Goal: Entertainment & Leisure: Consume media (video, audio)

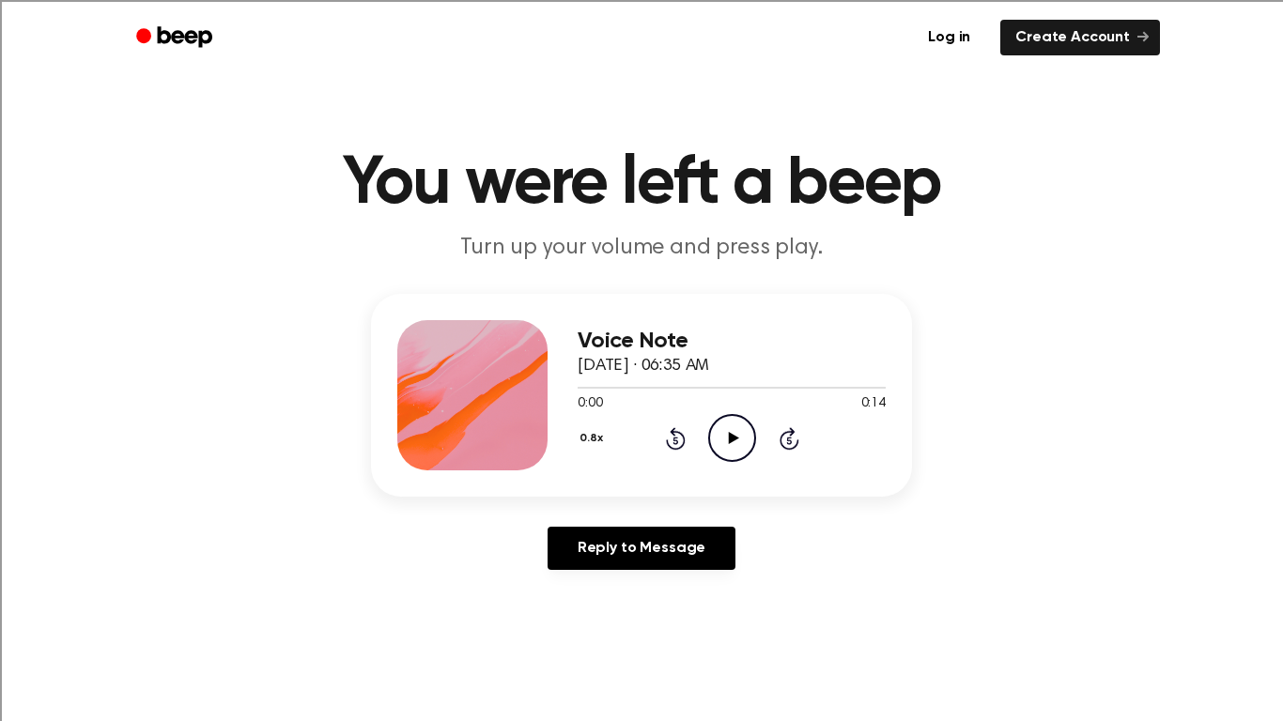
click at [726, 436] on icon "Play Audio" at bounding box center [732, 438] width 48 height 48
click at [726, 436] on icon "Pause Audio" at bounding box center [732, 438] width 48 height 48
click at [666, 439] on icon at bounding box center [676, 438] width 20 height 23
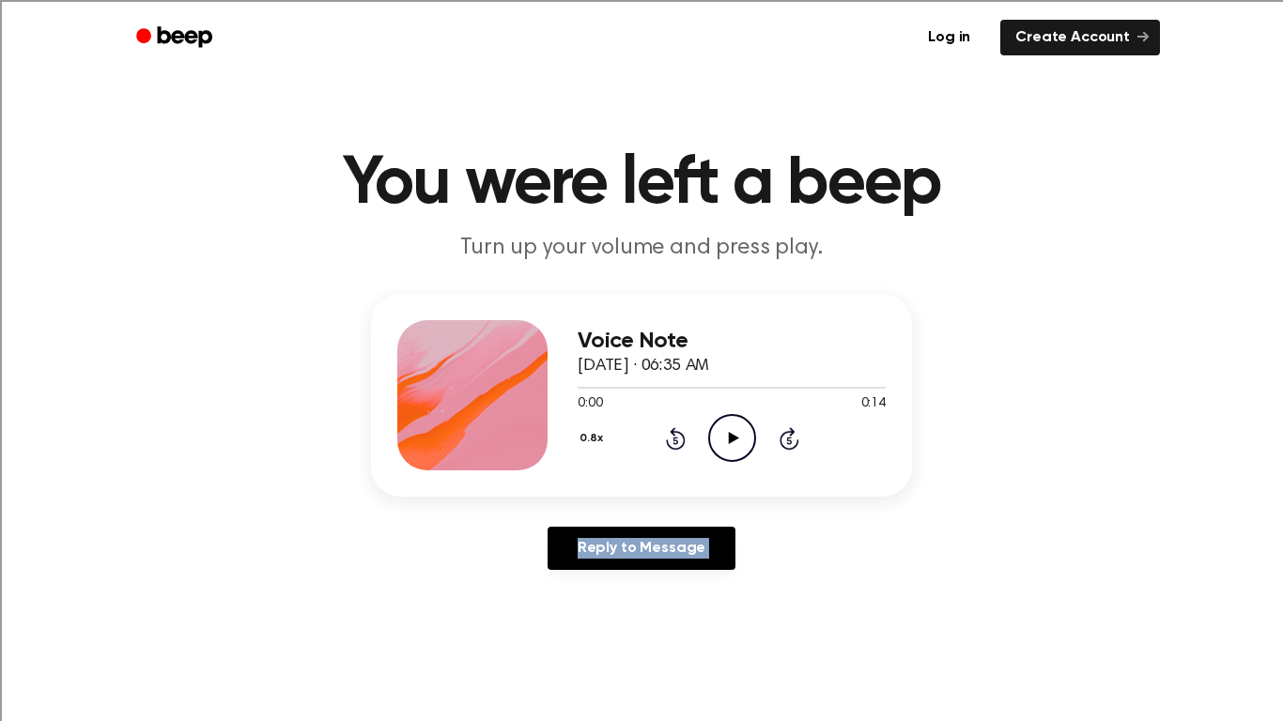
click at [734, 438] on icon at bounding box center [733, 438] width 10 height 12
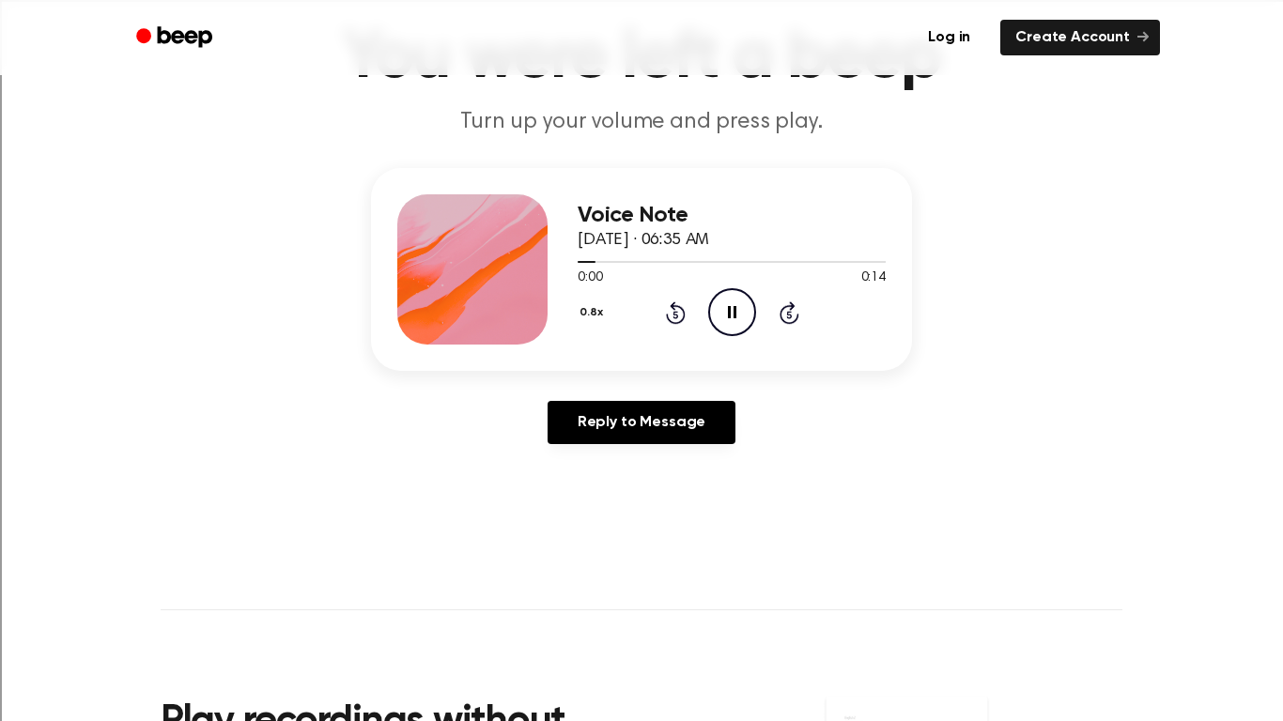
scroll to position [138, 0]
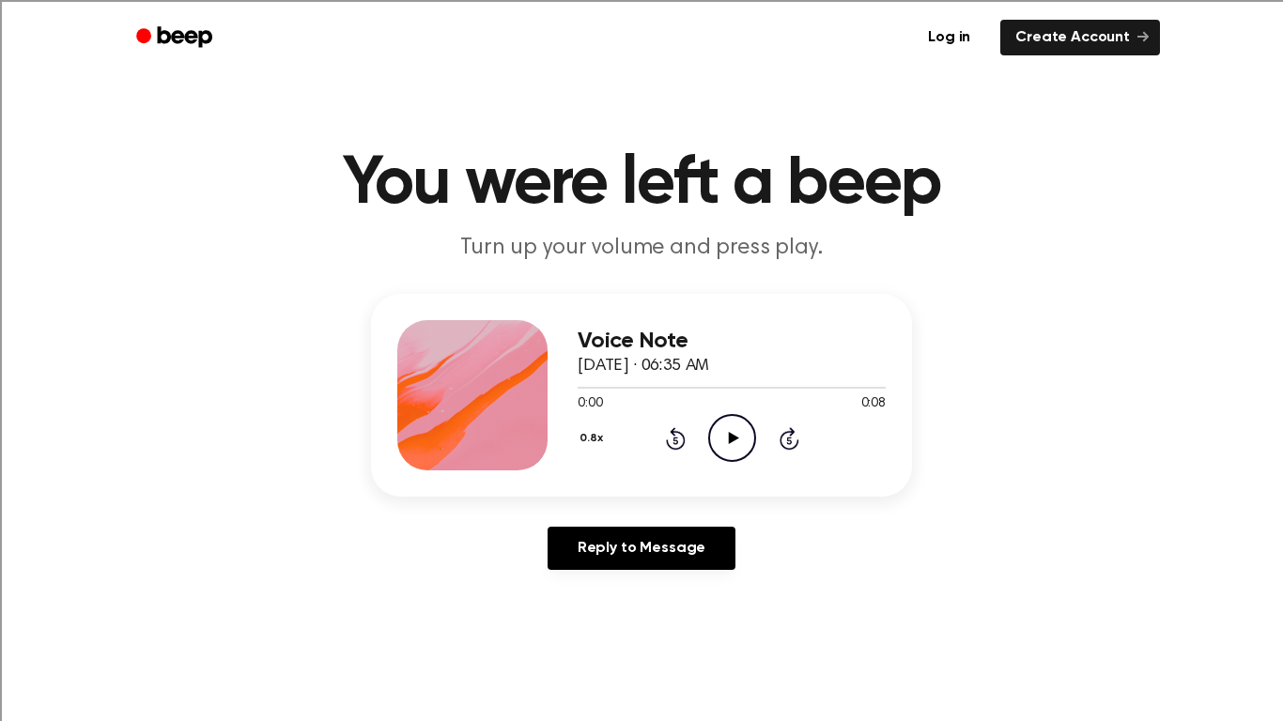
click at [730, 441] on icon at bounding box center [733, 438] width 10 height 12
click at [732, 454] on icon "Play Audio" at bounding box center [732, 438] width 48 height 48
click at [721, 454] on icon "Play Audio" at bounding box center [732, 438] width 48 height 48
click at [705, 452] on div "0.8x Rewind 5 seconds Play Audio Skip 5 seconds" at bounding box center [732, 438] width 308 height 48
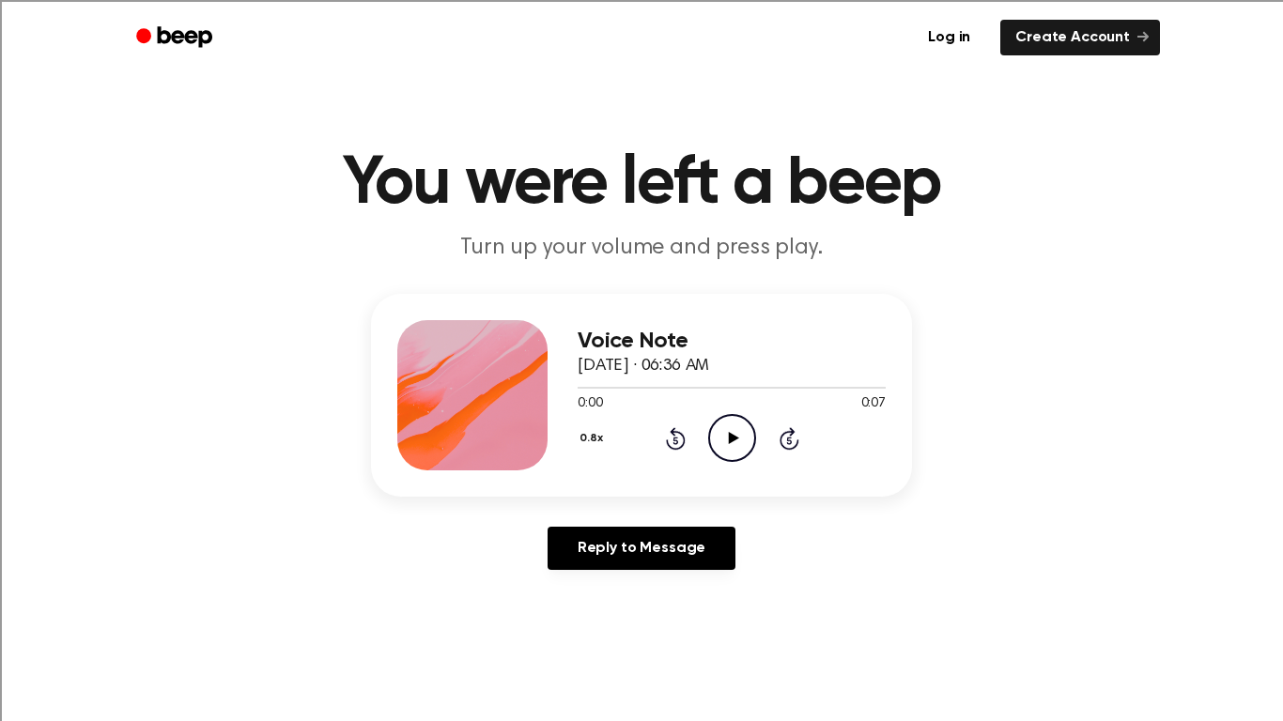
click at [725, 418] on icon "Play Audio" at bounding box center [732, 438] width 48 height 48
click at [744, 434] on icon "Play Audio" at bounding box center [732, 438] width 48 height 48
click at [744, 434] on icon "Pause Audio" at bounding box center [732, 438] width 48 height 48
click at [744, 434] on icon "Play Audio" at bounding box center [732, 438] width 48 height 48
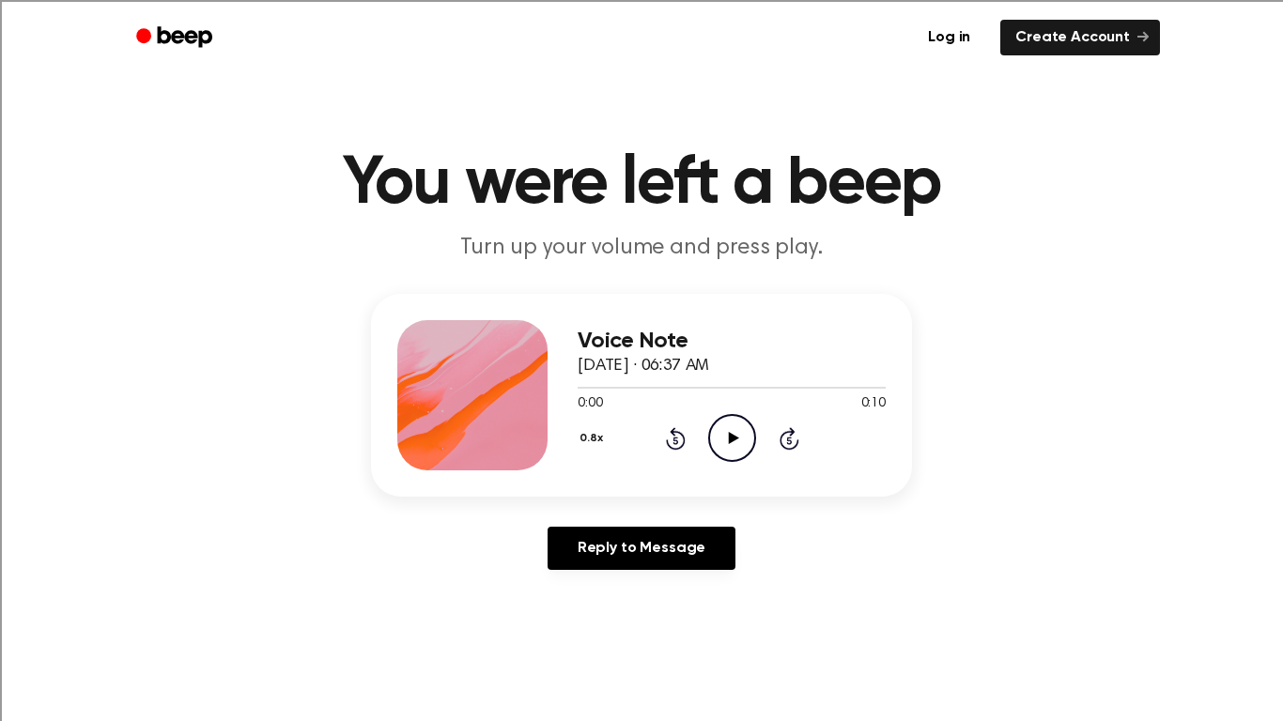
click at [732, 450] on icon "Play Audio" at bounding box center [732, 438] width 48 height 48
click at [720, 416] on icon "Play Audio" at bounding box center [732, 438] width 48 height 48
click at [738, 448] on icon "Play Audio" at bounding box center [732, 438] width 48 height 48
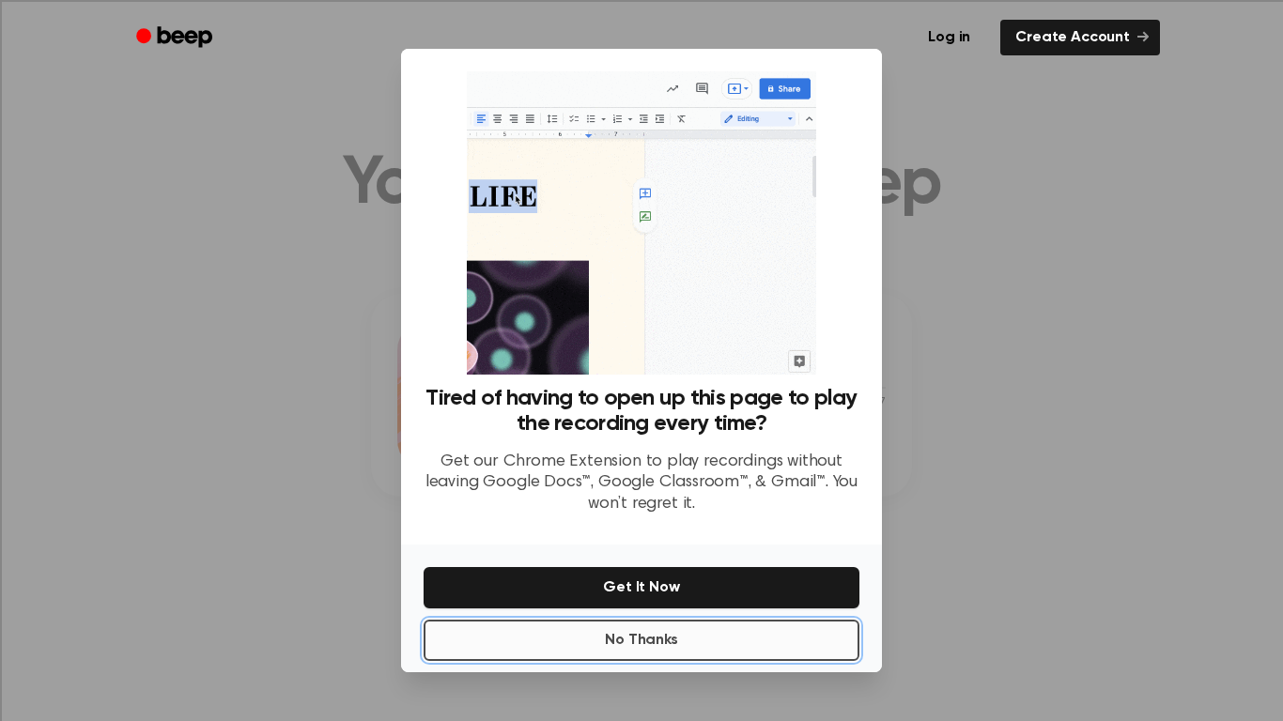
click at [731, 651] on button "No Thanks" at bounding box center [642, 640] width 436 height 41
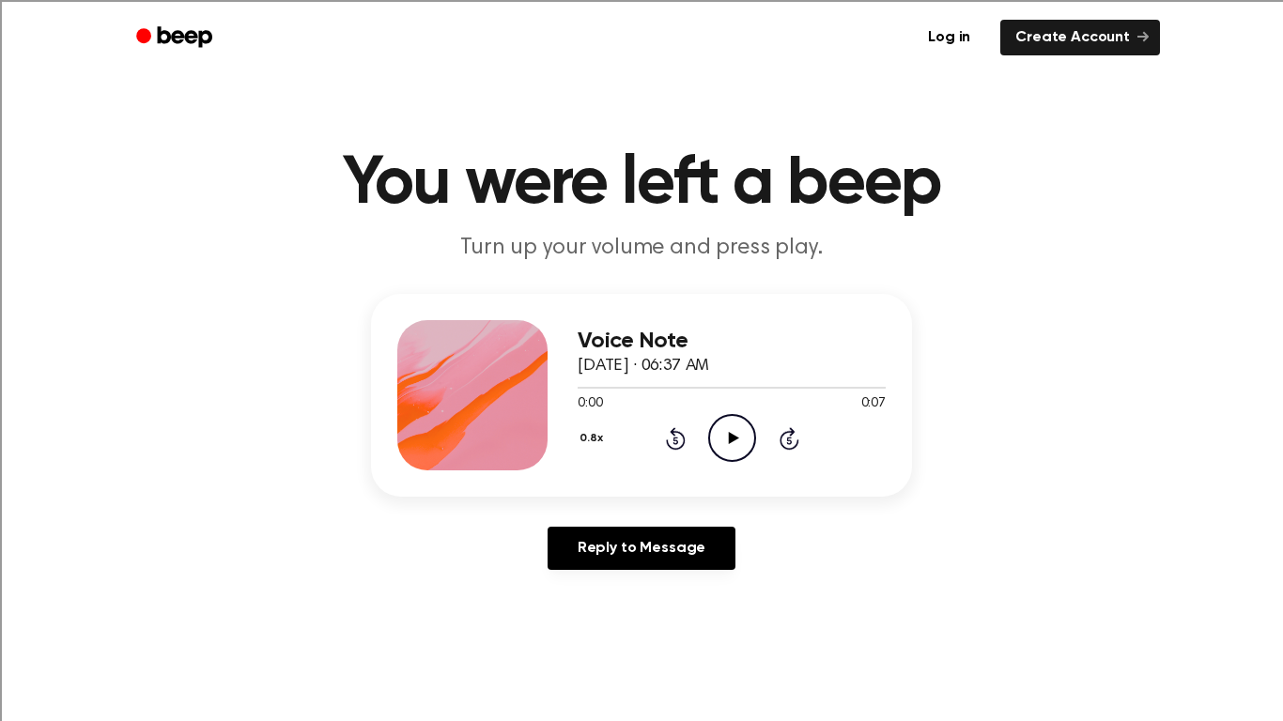
click at [720, 452] on icon "Play Audio" at bounding box center [732, 438] width 48 height 48
click at [718, 445] on icon "Play Audio" at bounding box center [732, 438] width 48 height 48
click at [726, 417] on icon "Play Audio" at bounding box center [732, 438] width 48 height 48
click at [733, 441] on icon at bounding box center [733, 438] width 10 height 12
click at [721, 440] on icon "Play Audio" at bounding box center [732, 438] width 48 height 48
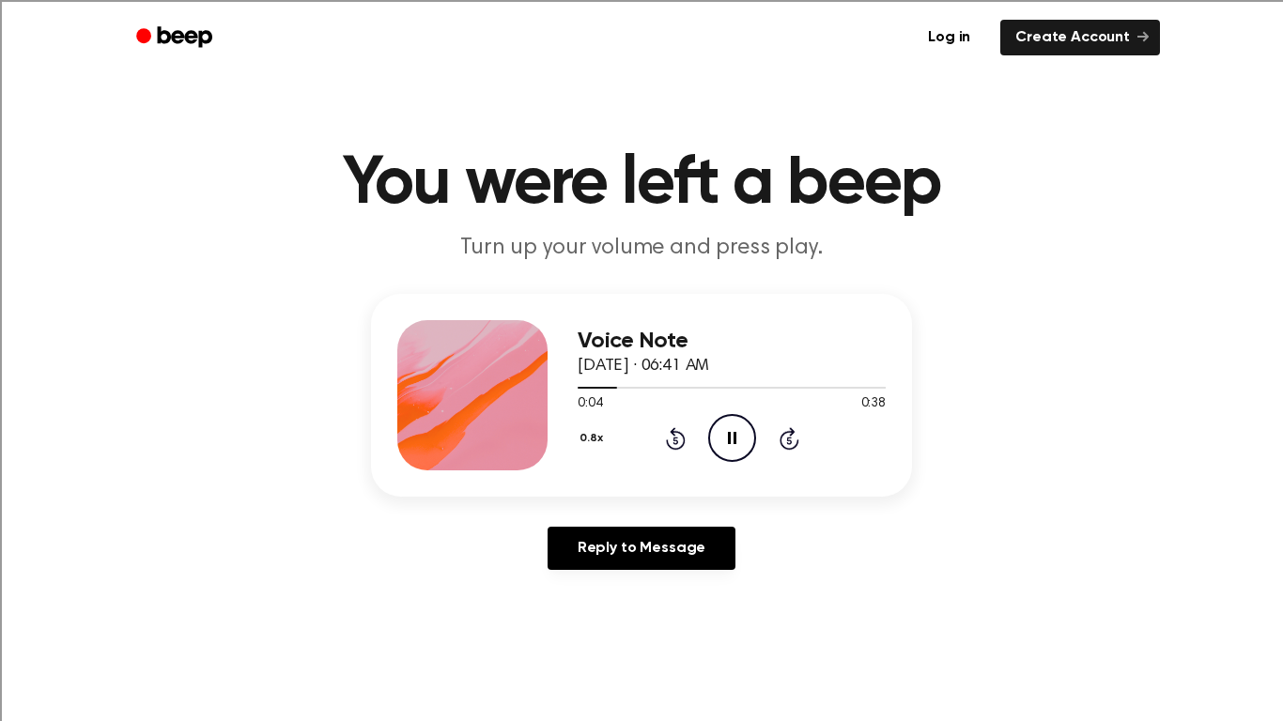
click at [717, 436] on icon "Pause Audio" at bounding box center [732, 438] width 48 height 48
click at [717, 436] on icon "Play Audio" at bounding box center [732, 438] width 48 height 48
click at [724, 443] on icon "Pause Audio" at bounding box center [732, 438] width 48 height 48
click at [722, 441] on icon "Play Audio" at bounding box center [732, 438] width 48 height 48
click at [723, 441] on icon "Pause Audio" at bounding box center [732, 438] width 48 height 48
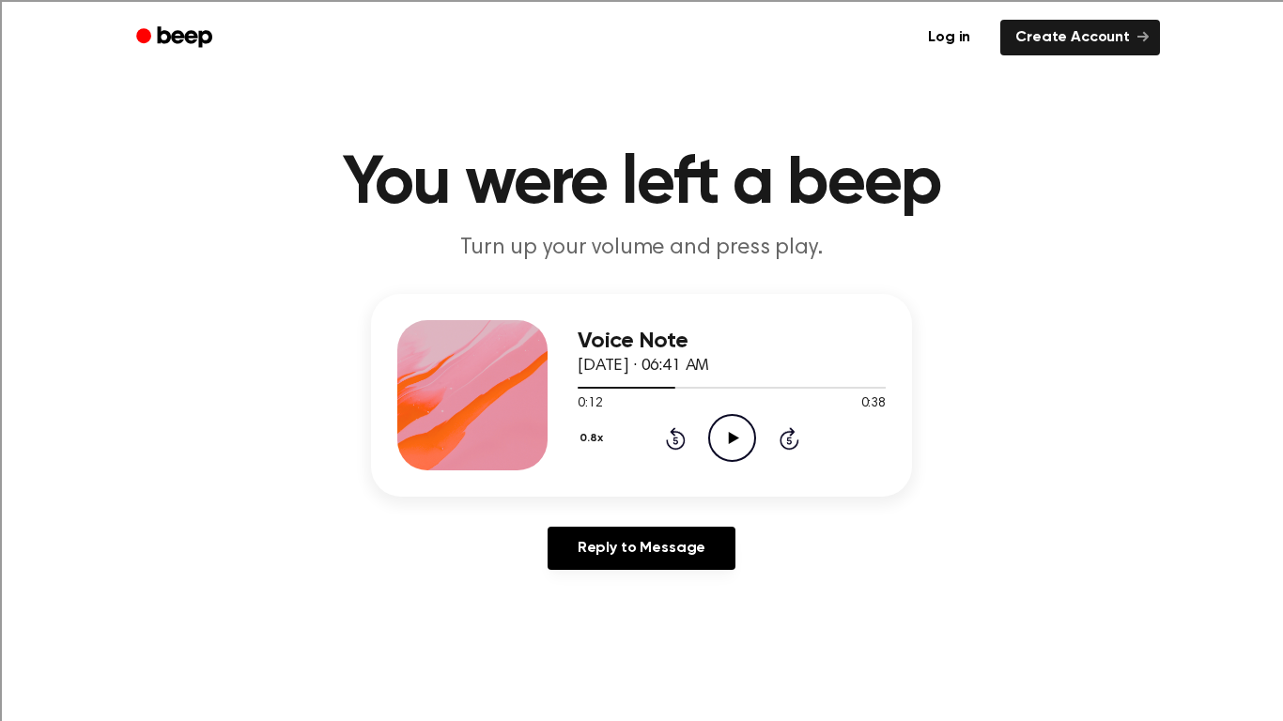
click at [733, 445] on icon "Play Audio" at bounding box center [732, 438] width 48 height 48
click at [733, 445] on icon "Pause Audio" at bounding box center [732, 438] width 48 height 48
click at [728, 439] on icon "Play Audio" at bounding box center [732, 438] width 48 height 48
click at [728, 439] on icon at bounding box center [732, 438] width 8 height 12
click at [735, 443] on icon "Play Audio" at bounding box center [732, 438] width 48 height 48
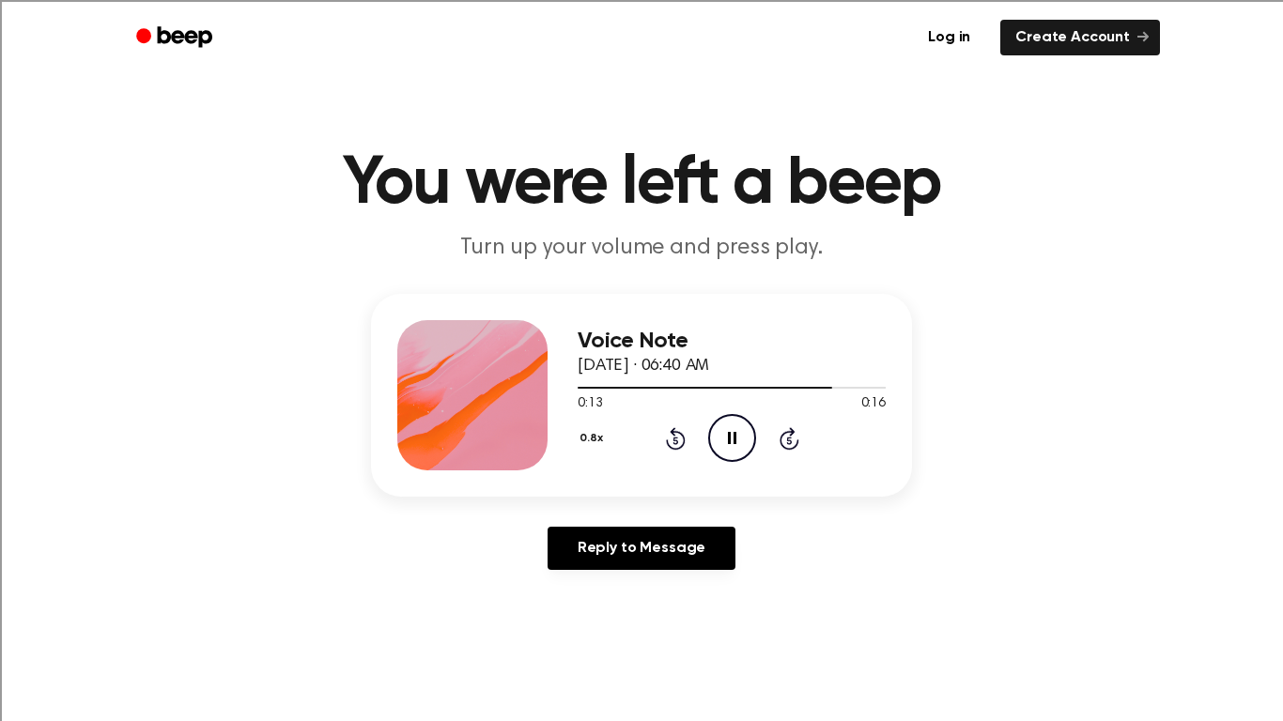
click at [735, 443] on icon at bounding box center [732, 438] width 8 height 12
click at [735, 443] on icon "Play Audio" at bounding box center [732, 438] width 48 height 48
click at [721, 424] on icon "Pause Audio" at bounding box center [732, 438] width 48 height 48
click at [740, 427] on icon "Play Audio" at bounding box center [732, 438] width 48 height 48
click at [741, 421] on icon "Pause Audio" at bounding box center [732, 438] width 48 height 48
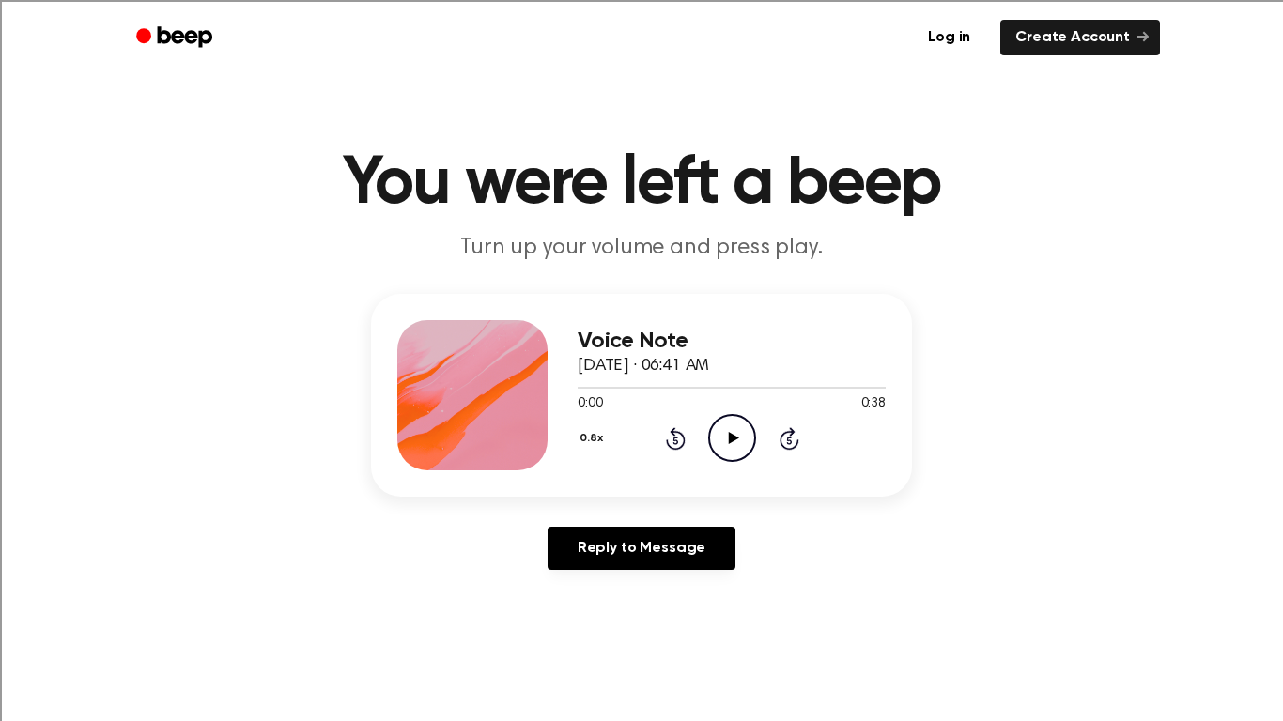
click at [735, 457] on icon "Play Audio" at bounding box center [732, 438] width 48 height 48
click at [735, 457] on icon "Pause Audio" at bounding box center [732, 438] width 48 height 48
click at [735, 457] on icon "Play Audio" at bounding box center [732, 438] width 48 height 48
click at [726, 428] on icon "Pause Audio" at bounding box center [732, 438] width 48 height 48
click at [726, 428] on icon "Play Audio" at bounding box center [732, 438] width 48 height 48
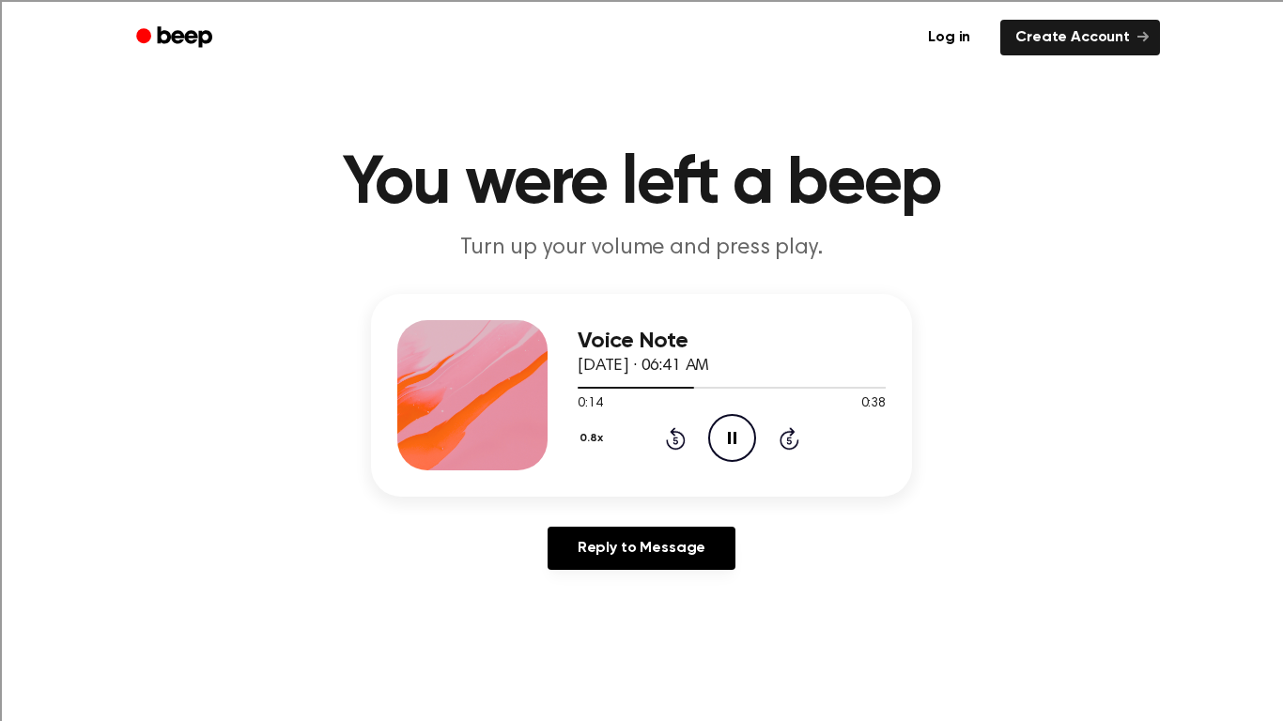
click at [726, 428] on icon "Pause Audio" at bounding box center [732, 438] width 48 height 48
click at [674, 445] on icon "Rewind 5 seconds" at bounding box center [675, 438] width 21 height 24
click at [713, 445] on icon "Play Audio" at bounding box center [732, 438] width 48 height 48
click at [713, 445] on icon "Pause Audio" at bounding box center [732, 438] width 48 height 48
click at [713, 445] on icon "Play Audio" at bounding box center [732, 438] width 48 height 48
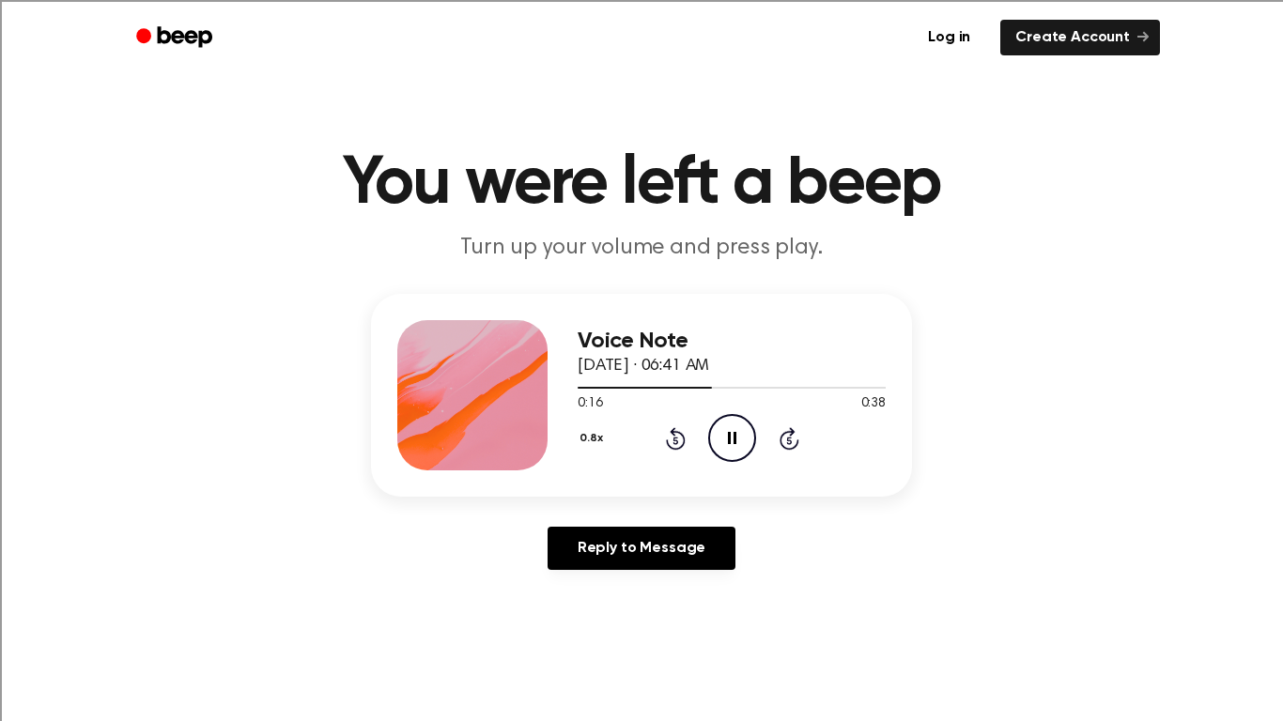
click at [713, 445] on icon "Pause Audio" at bounding box center [732, 438] width 48 height 48
click at [681, 435] on icon at bounding box center [676, 438] width 20 height 23
click at [725, 436] on icon "Play Audio" at bounding box center [732, 438] width 48 height 48
click at [725, 436] on icon "Pause Audio" at bounding box center [732, 438] width 48 height 48
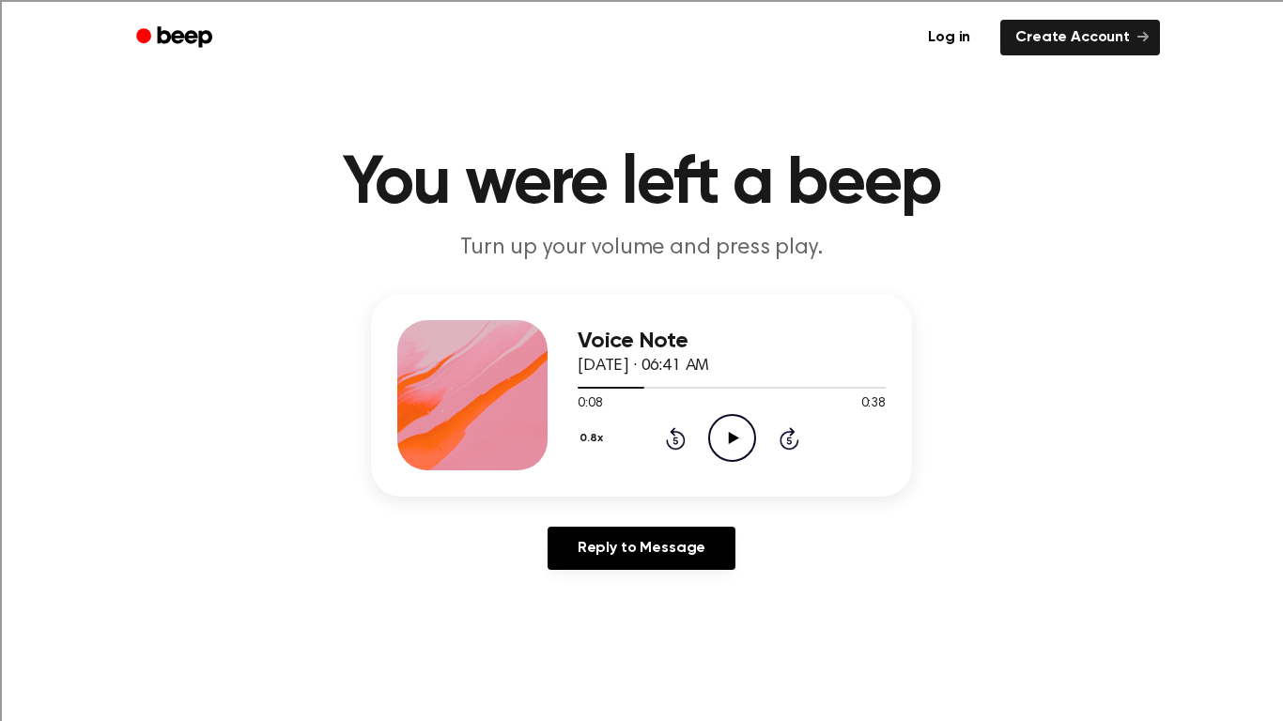
click at [725, 436] on icon "Play Audio" at bounding box center [732, 438] width 48 height 48
click at [718, 440] on icon "Pause Audio" at bounding box center [732, 438] width 48 height 48
click at [718, 440] on icon "Play Audio" at bounding box center [732, 438] width 48 height 48
click at [718, 443] on icon "Pause Audio" at bounding box center [732, 438] width 48 height 48
click at [683, 441] on icon at bounding box center [676, 438] width 20 height 23
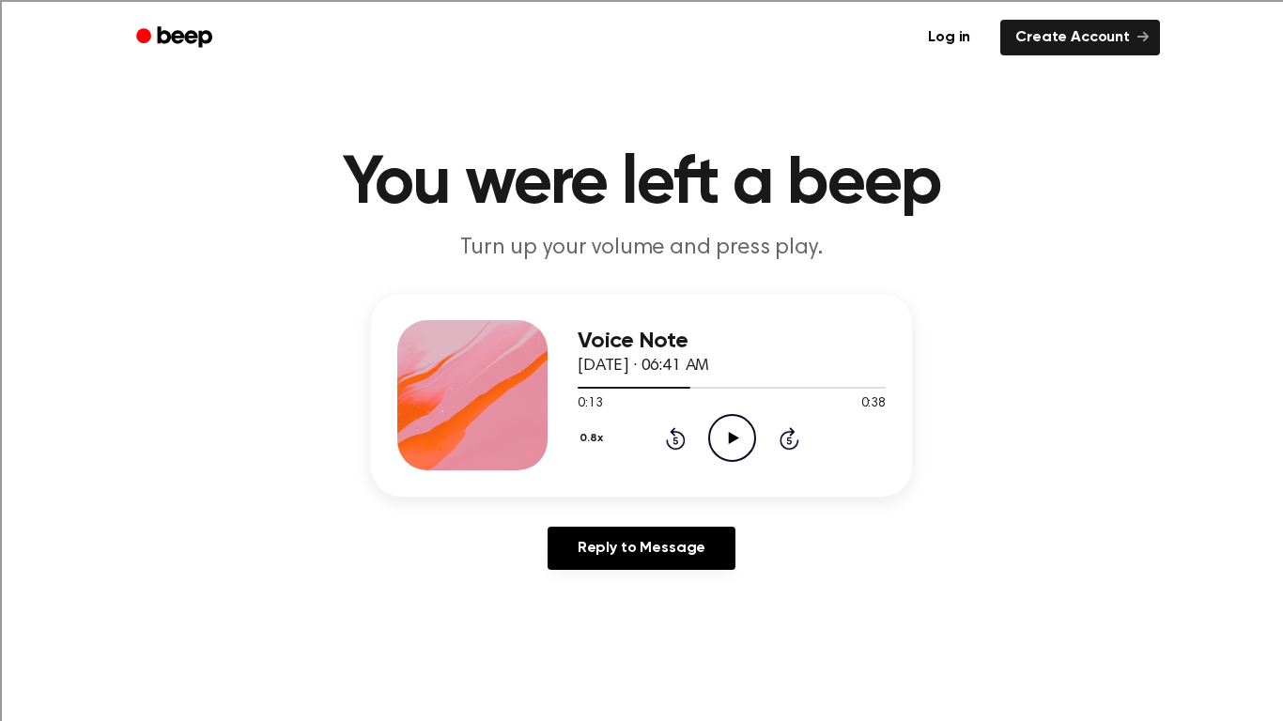
click at [722, 446] on icon "Play Audio" at bounding box center [732, 438] width 48 height 48
click at [722, 446] on icon "Pause Audio" at bounding box center [732, 438] width 48 height 48
click at [722, 446] on icon "Play Audio" at bounding box center [732, 438] width 48 height 48
click at [722, 446] on icon "Pause Audio" at bounding box center [732, 438] width 48 height 48
click at [722, 446] on icon "Play Audio" at bounding box center [732, 438] width 48 height 48
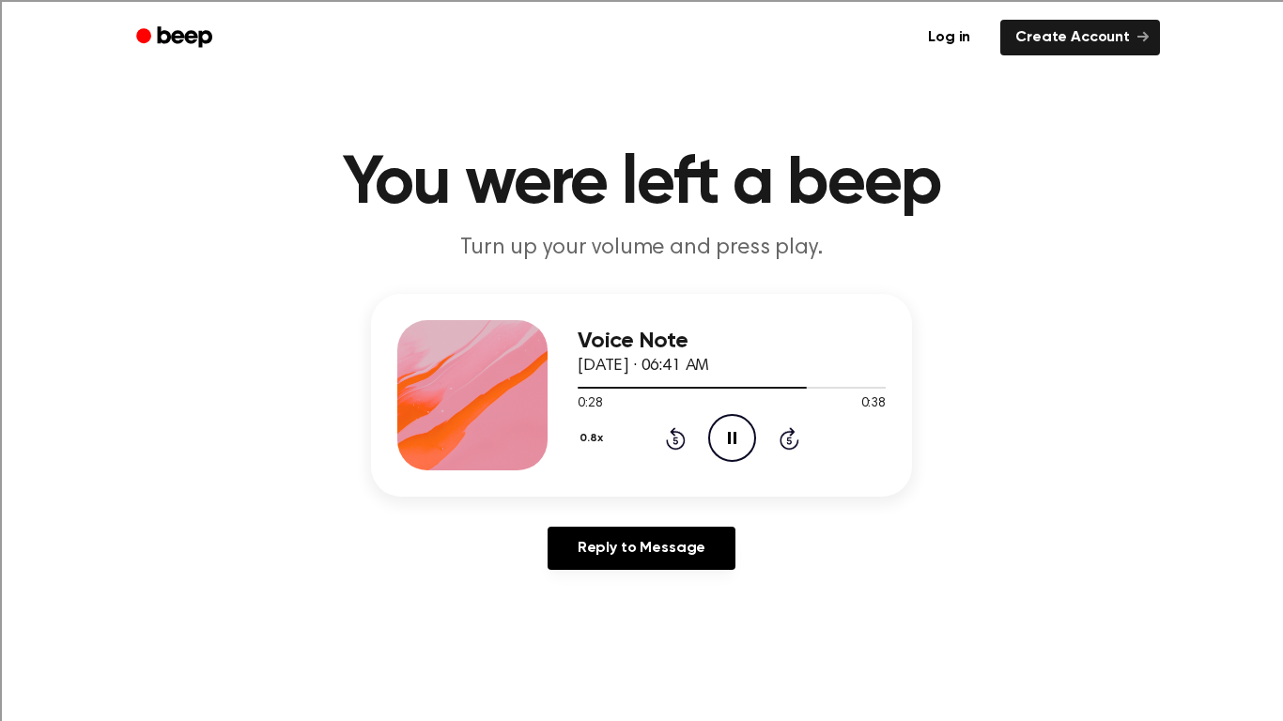
click at [722, 446] on icon "Pause Audio" at bounding box center [732, 438] width 48 height 48
click at [722, 446] on icon "Play Audio" at bounding box center [732, 438] width 48 height 48
click at [721, 449] on icon "Pause Audio" at bounding box center [732, 438] width 48 height 48
click at [721, 449] on icon "Play Audio" at bounding box center [732, 438] width 48 height 48
click at [721, 449] on icon "Pause Audio" at bounding box center [732, 438] width 48 height 48
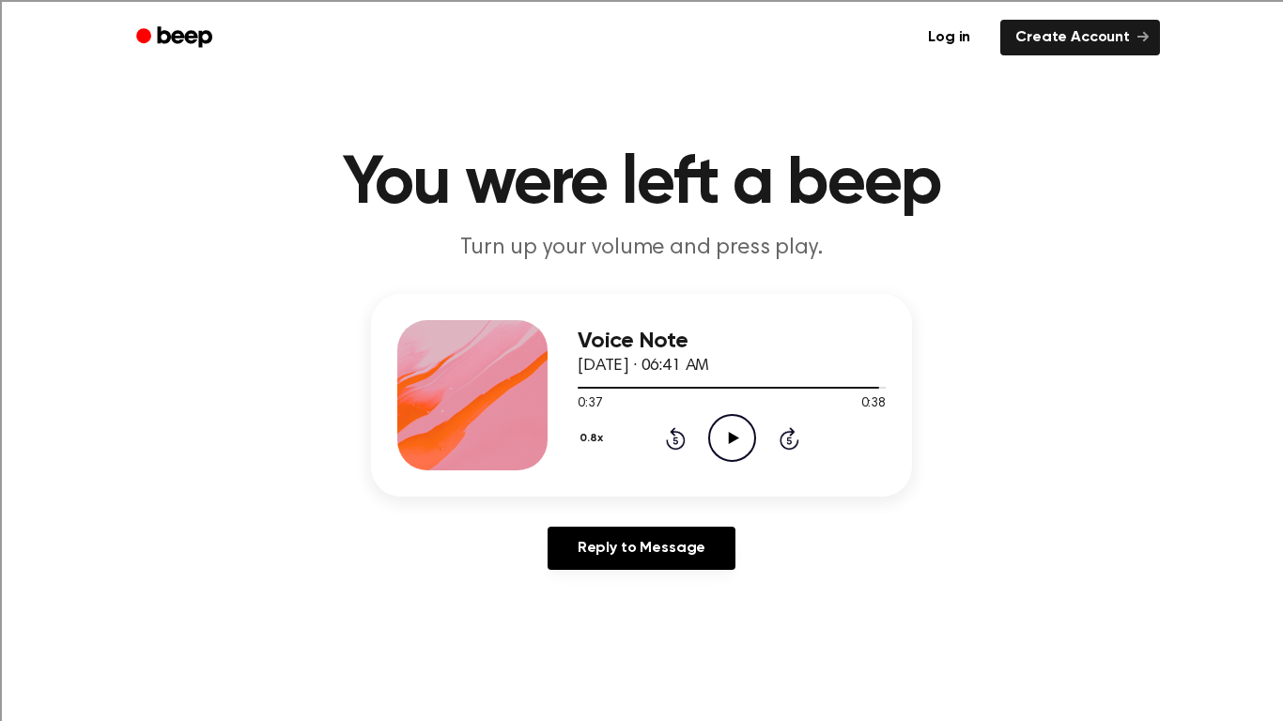
click at [1246, 714] on main "You were left a beep Turn up your volume and press play. Voice Note September 1…" at bounding box center [641, 579] width 1283 height 1158
click at [1006, 412] on div "Voice Note September 17, 2024 · 06:41 AM 0:37 0:38 Your browser does not suppor…" at bounding box center [642, 439] width 1238 height 291
click at [736, 440] on icon at bounding box center [733, 438] width 10 height 12
